Goal: Transaction & Acquisition: Subscribe to service/newsletter

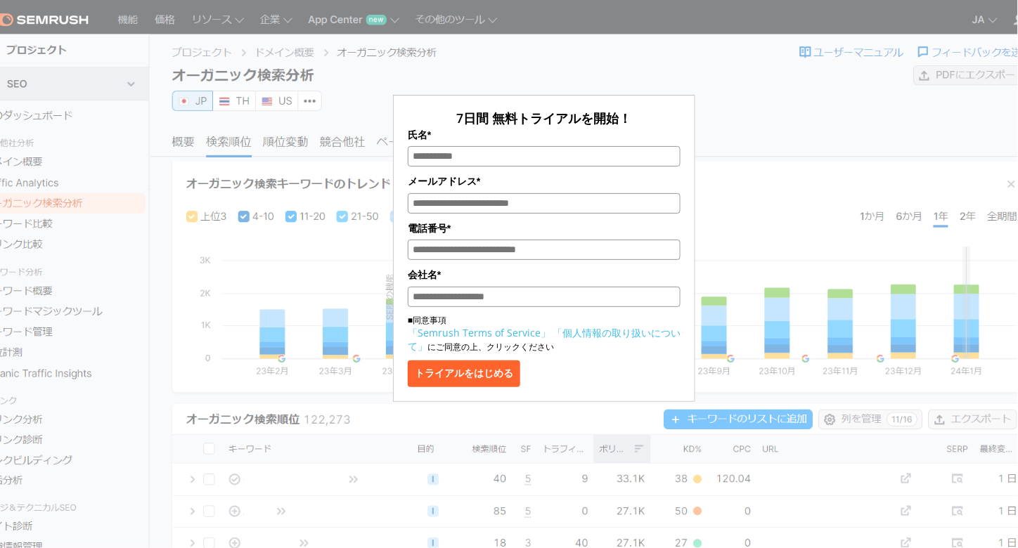
click at [536, 453] on section "7日間 無料トライアルを開始！ 氏名* メールアドレス* 電話番号* 会社名* ■同意事項 「Semrush Terms of Service」 「個人情報の…" at bounding box center [509, 354] width 1018 height 708
click at [473, 425] on section "7日間 無料トライアルを開始！ 氏名* メールアドレス* 電話番号* 会社名* ■同意事項 「Semrush Terms of Service」 「個人情報の…" at bounding box center [509, 354] width 1018 height 708
click at [737, 46] on div "7日間 無料トライアルを開始！ 氏名* メールアドレス* 電話番号* 会社名* ■同意事項 「Semrush Terms of Service」 「個人情報の…" at bounding box center [544, 210] width 703 height 384
